Goal: Task Accomplishment & Management: Use online tool/utility

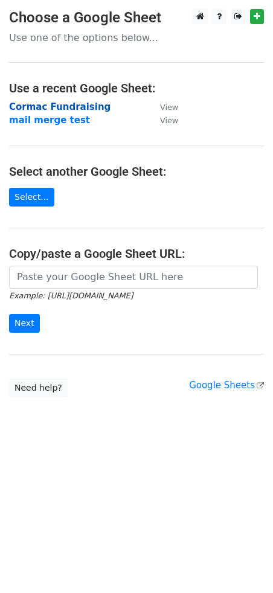
click at [64, 108] on strong "Cormac Fundraising" at bounding box center [59, 106] width 101 height 11
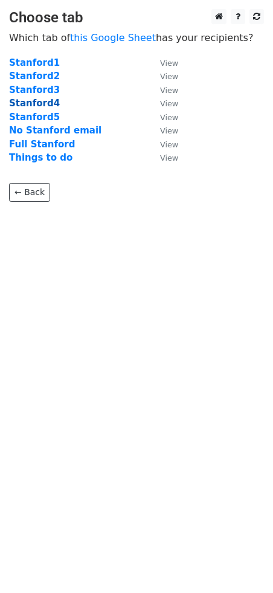
click at [38, 104] on strong "Stanford4" at bounding box center [34, 103] width 51 height 11
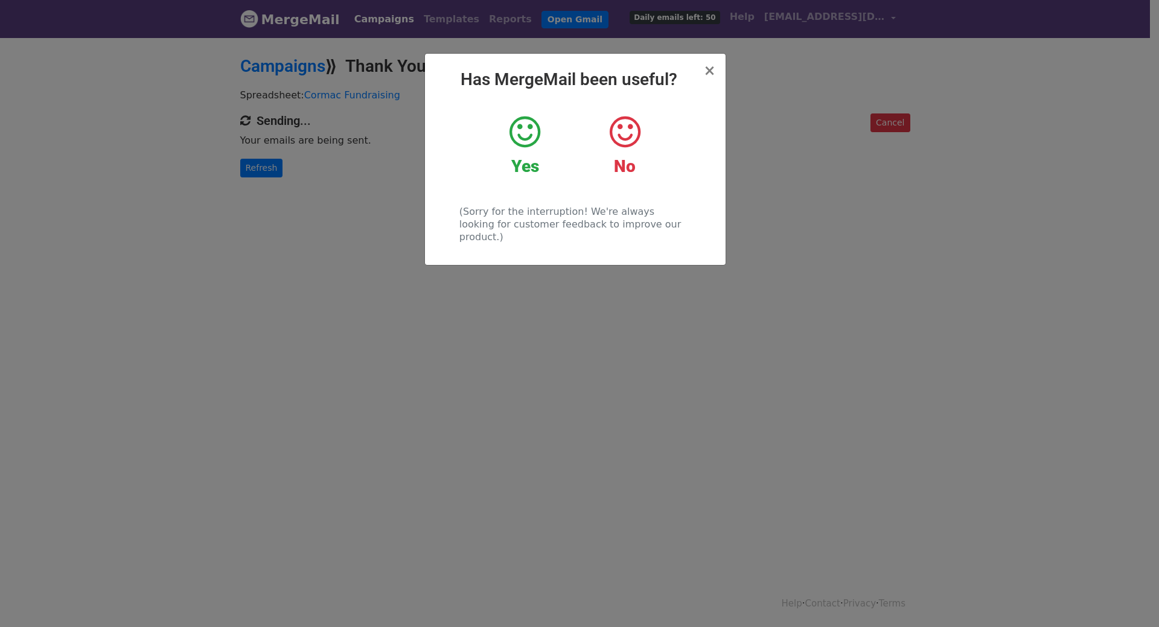
click at [537, 142] on icon at bounding box center [524, 132] width 31 height 36
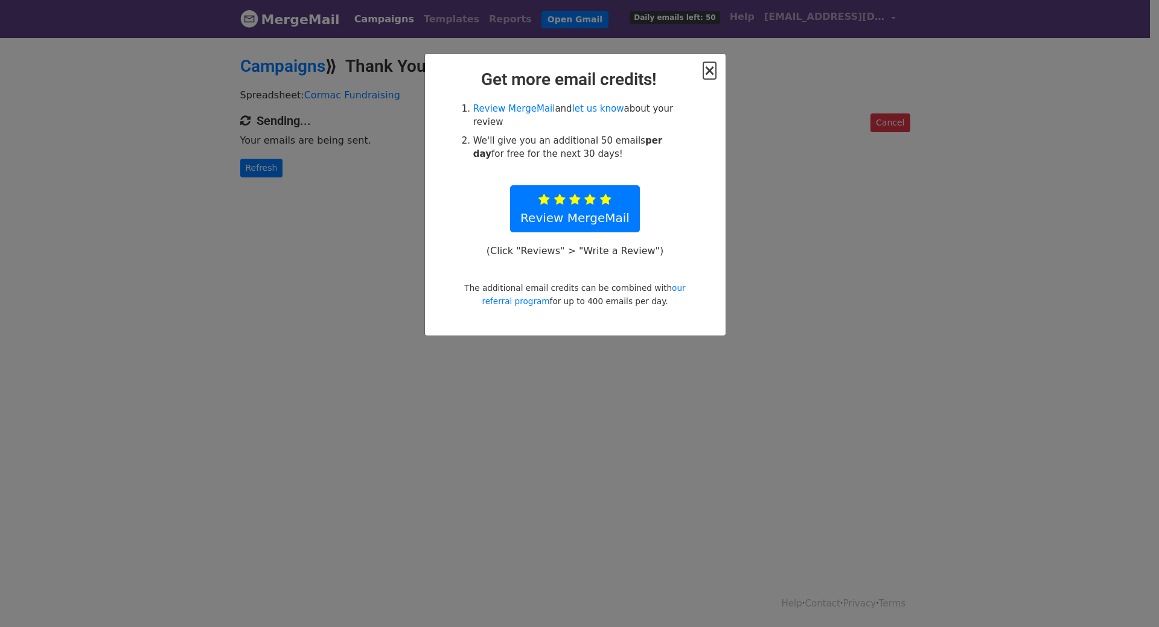
click at [710, 78] on span "×" at bounding box center [709, 70] width 12 height 17
